Goal: Information Seeking & Learning: Compare options

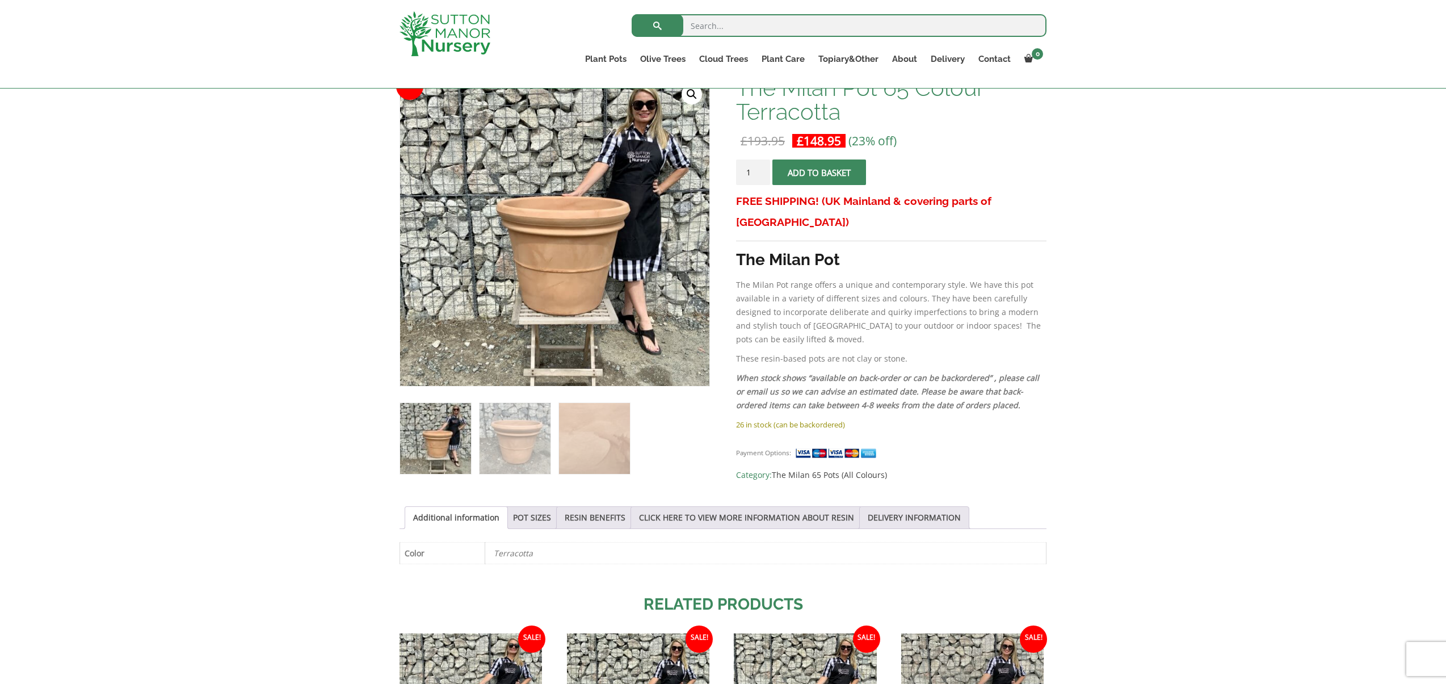
scroll to position [199, 0]
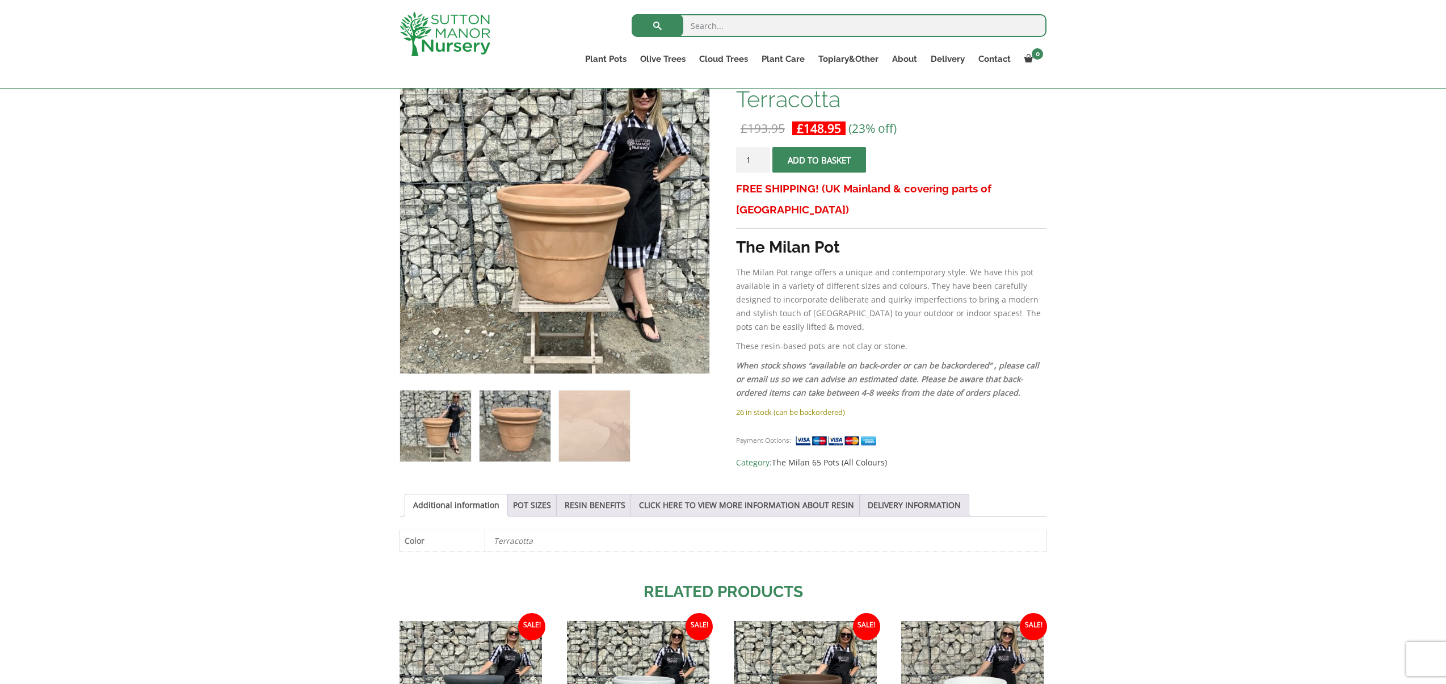
click at [529, 448] on img at bounding box center [515, 425] width 71 height 71
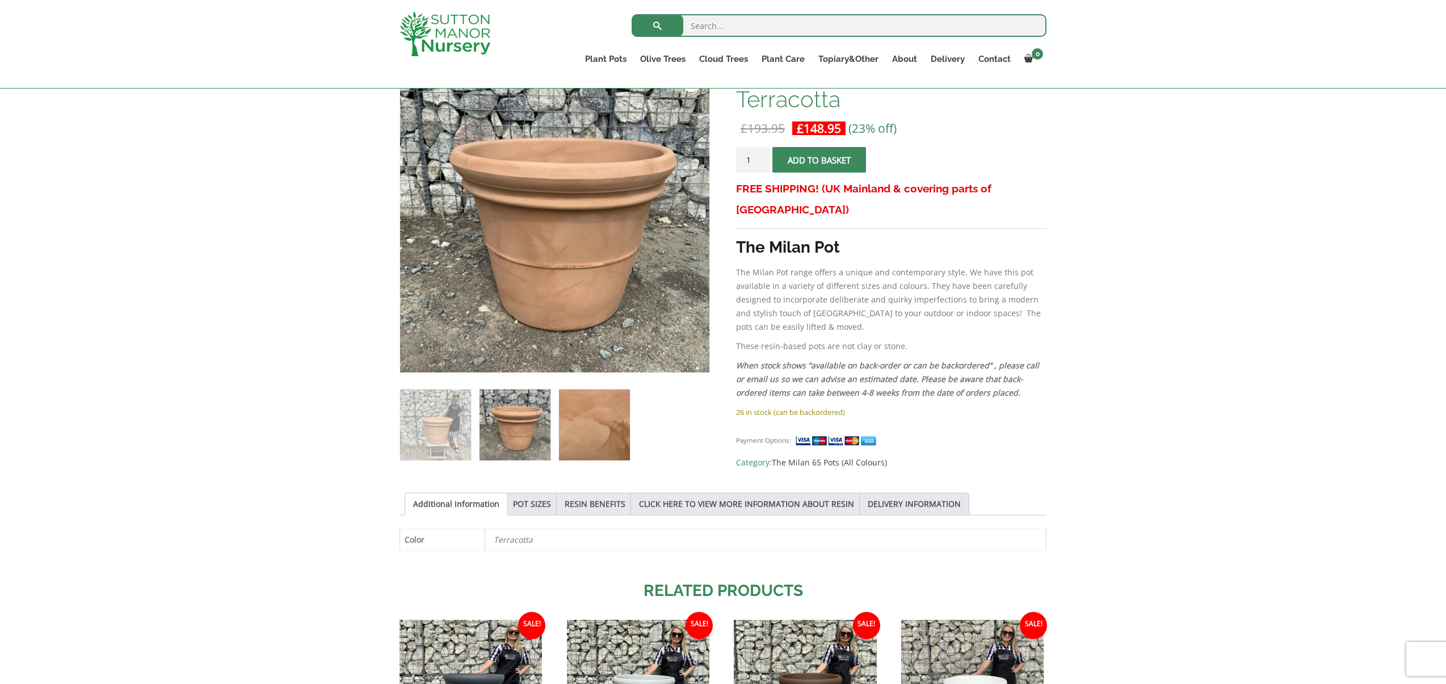
click at [595, 439] on img at bounding box center [594, 424] width 71 height 71
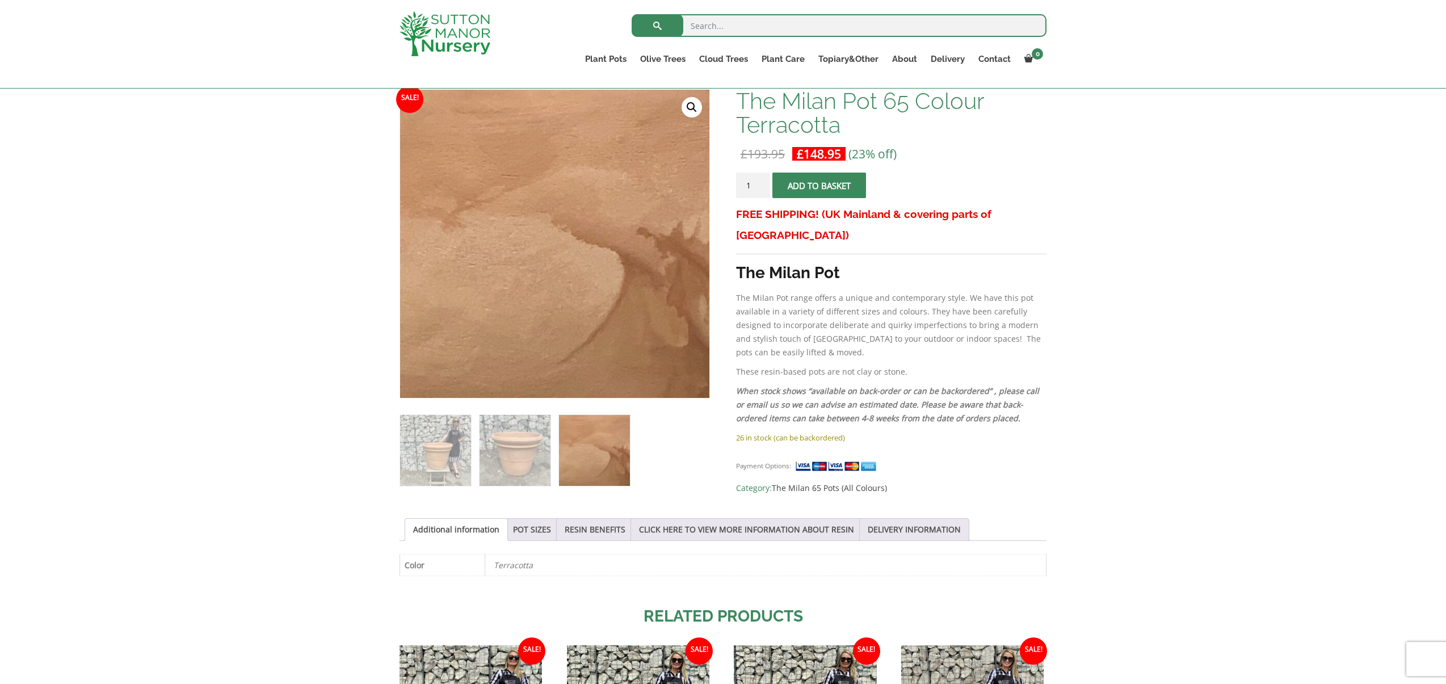
scroll to position [182, 0]
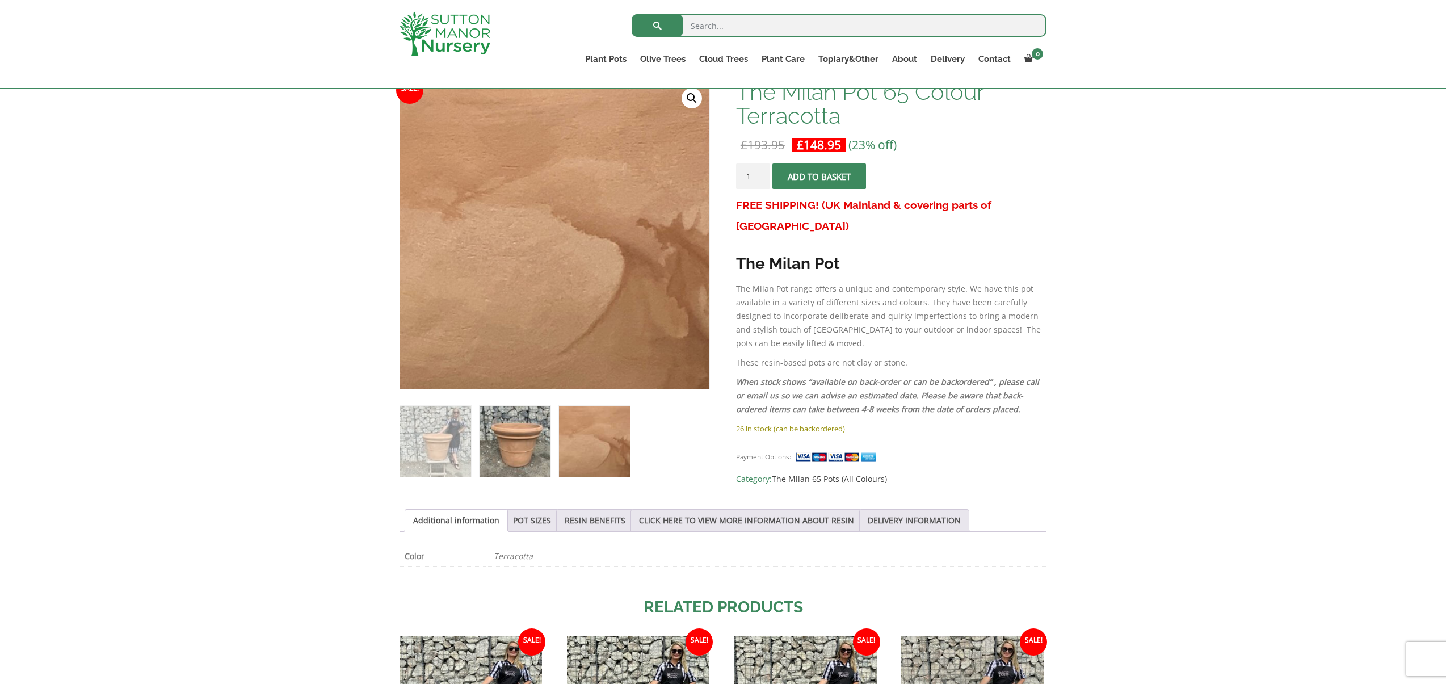
click at [535, 448] on img at bounding box center [515, 441] width 71 height 71
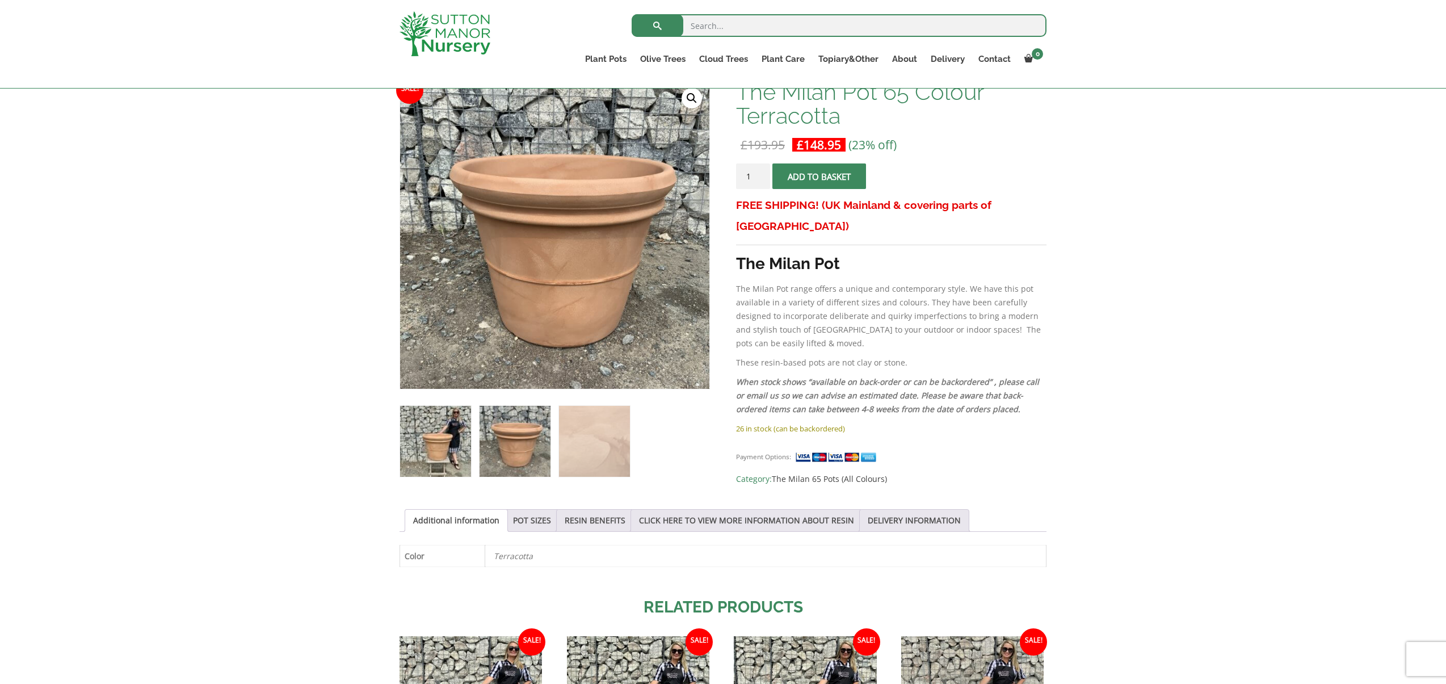
click at [440, 446] on img at bounding box center [435, 441] width 71 height 71
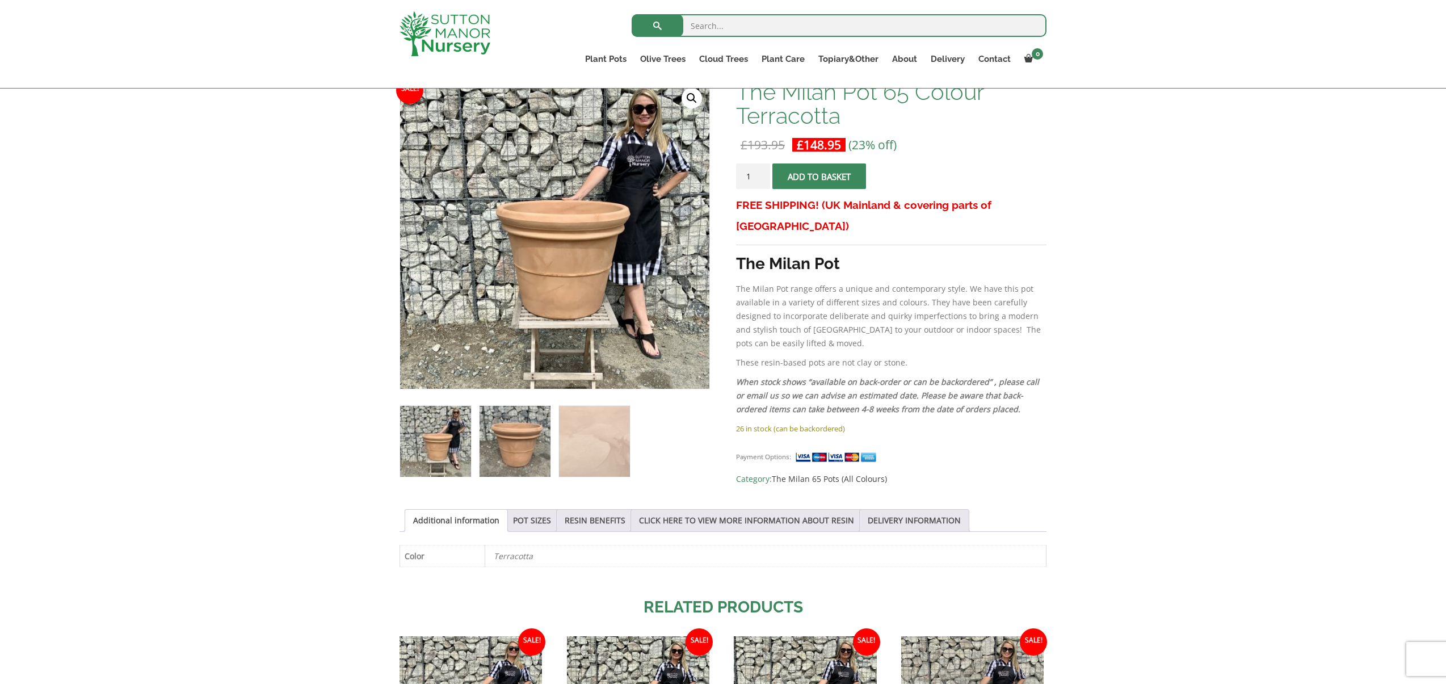
click at [518, 460] on img at bounding box center [515, 441] width 71 height 71
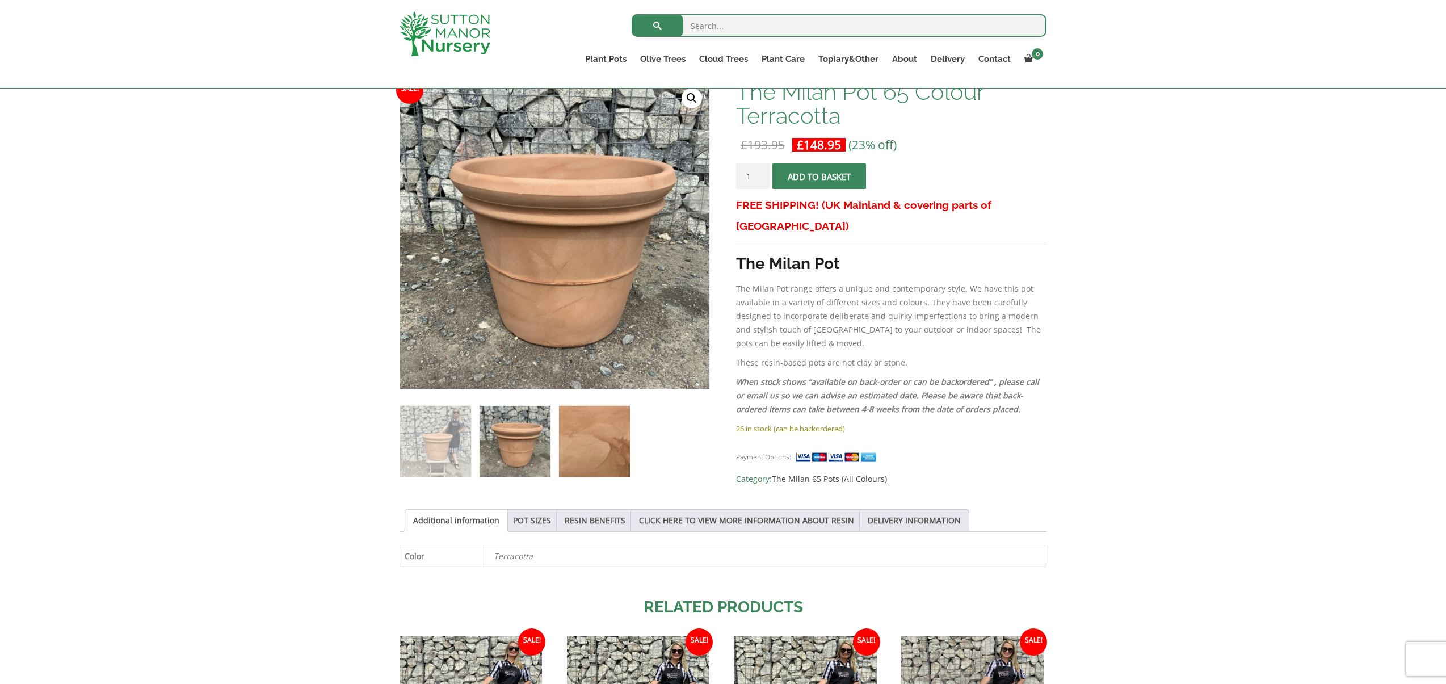
click at [614, 468] on img at bounding box center [594, 441] width 71 height 71
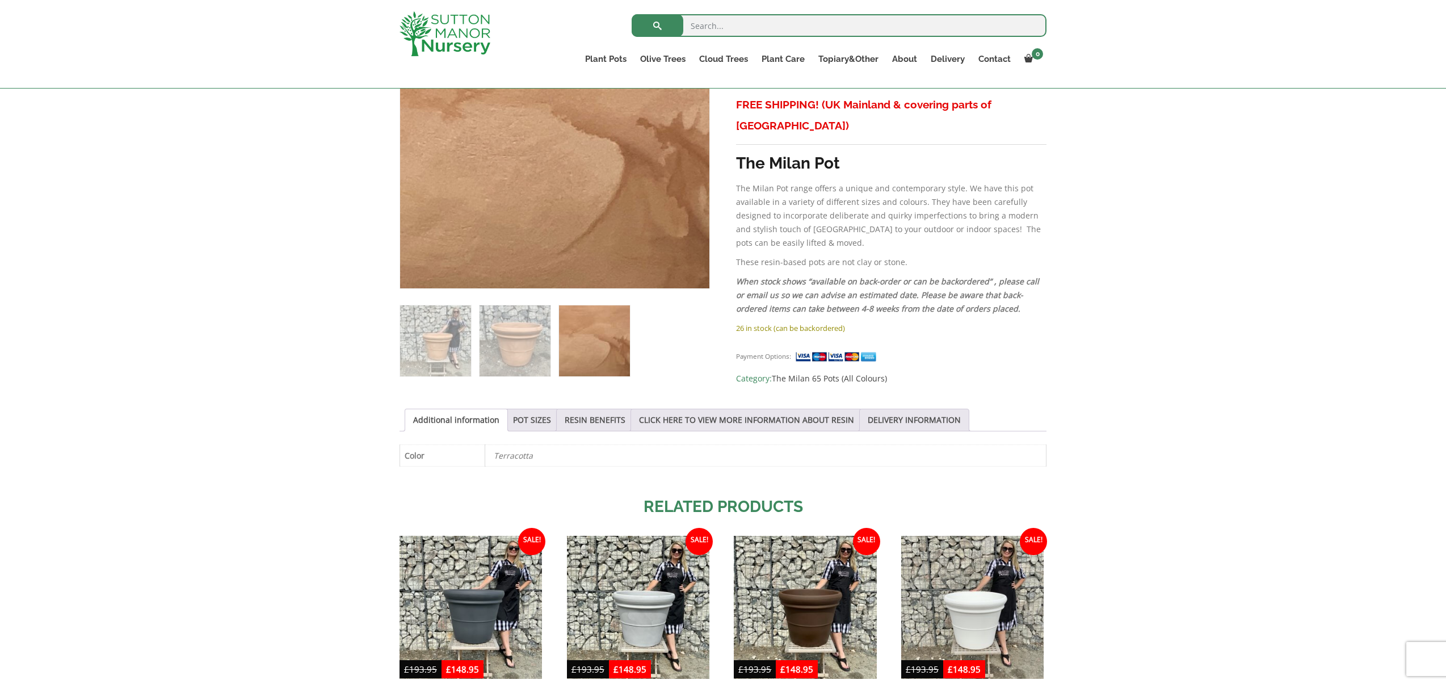
scroll to position [287, 0]
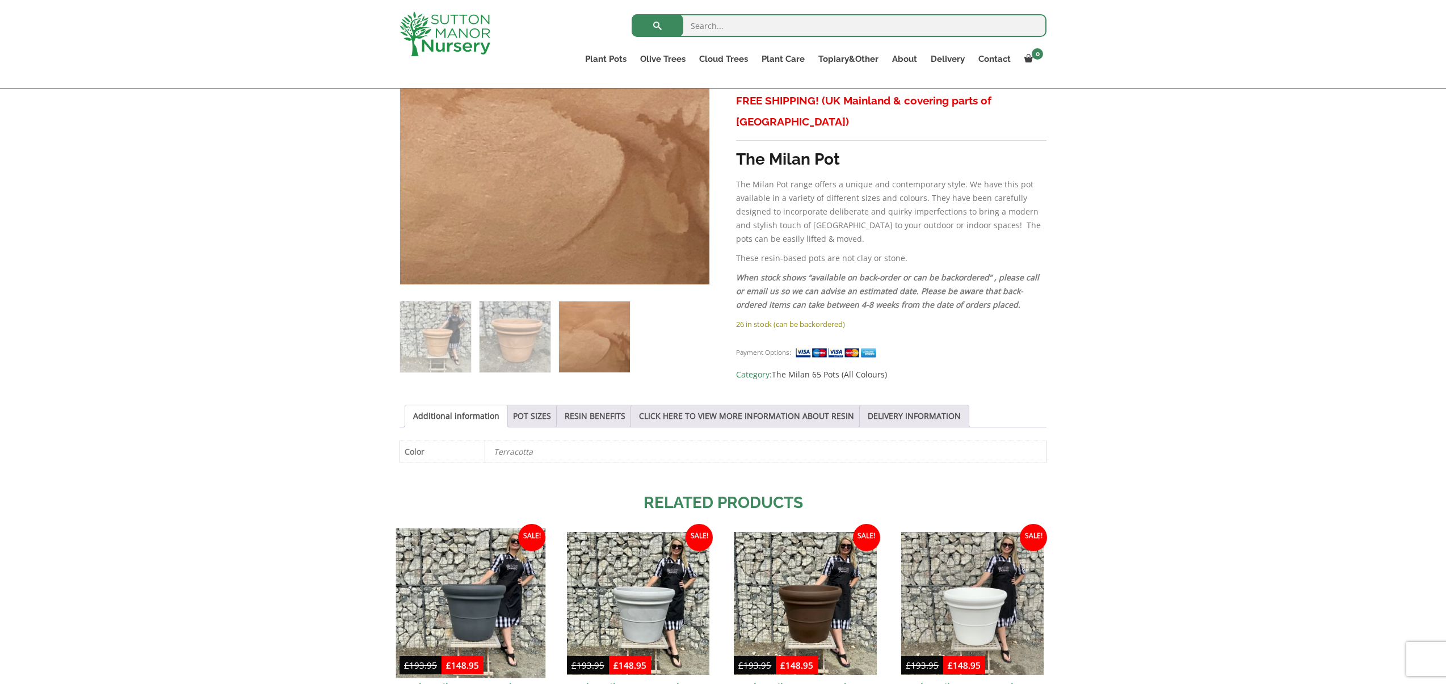
click at [474, 569] on img at bounding box center [471, 603] width 150 height 150
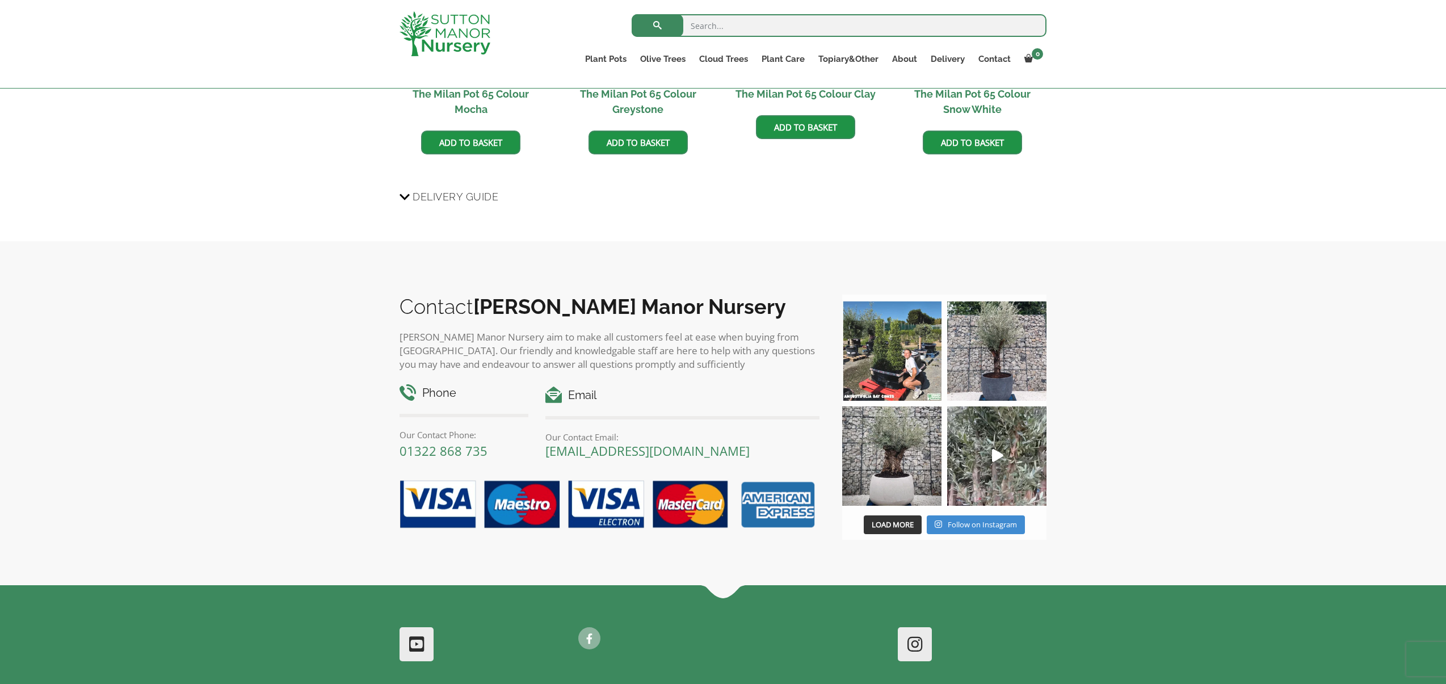
scroll to position [978, 0]
